Goal: Navigation & Orientation: Find specific page/section

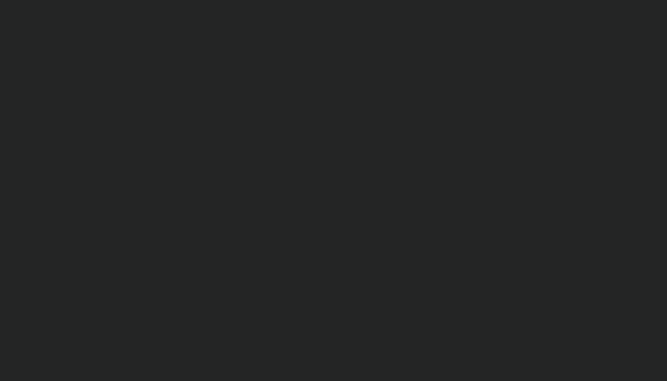
click at [347, 116] on section at bounding box center [333, 190] width 667 height 381
click at [392, 57] on section at bounding box center [333, 190] width 667 height 381
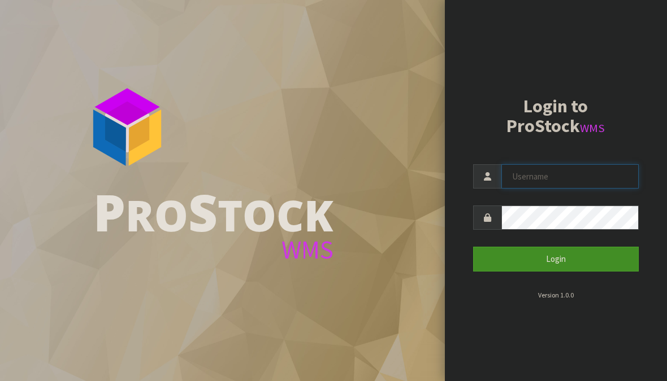
click at [558, 183] on input "text" at bounding box center [569, 176] width 137 height 24
click at [566, 173] on input "text" at bounding box center [569, 176] width 137 height 24
type input "AGAINFASTER"
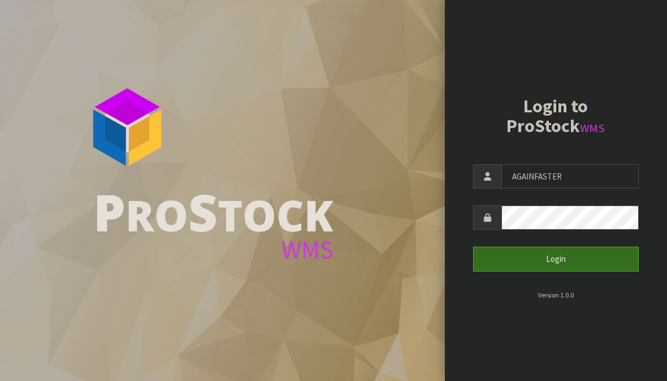
click at [578, 263] on button "Login" at bounding box center [556, 259] width 166 height 24
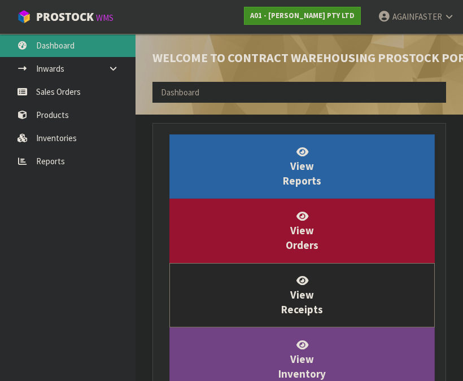
scroll to position [564417, 564628]
click at [82, 315] on ul "Dashboard Inwards Purchase Orders Receipts Sales Orders Products Inventories Re…" at bounding box center [68, 207] width 136 height 347
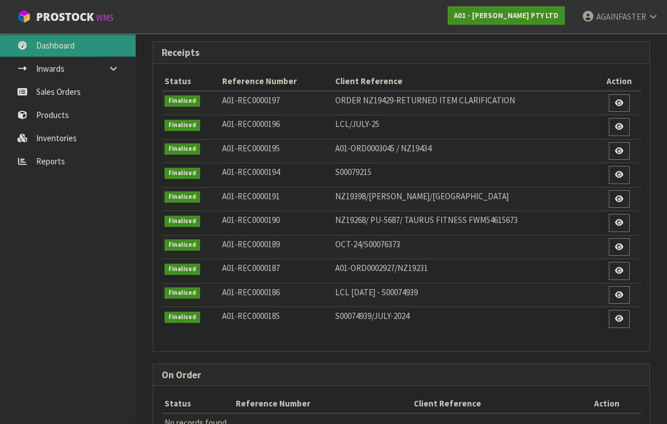
scroll to position [375, 0]
click at [69, 98] on link "Sales Orders" at bounding box center [68, 91] width 136 height 23
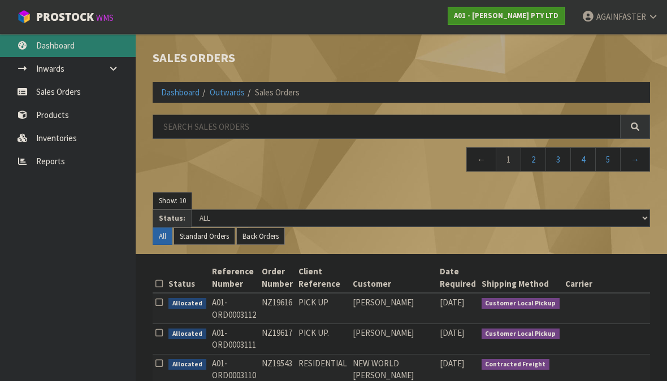
click at [84, 52] on link "Dashboard" at bounding box center [68, 45] width 136 height 23
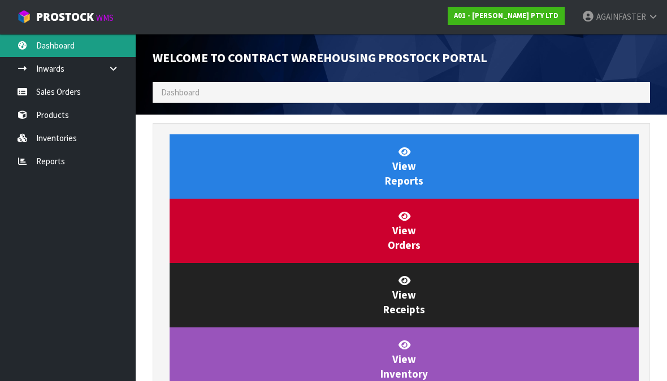
scroll to position [521, 514]
